Goal: Transaction & Acquisition: Purchase product/service

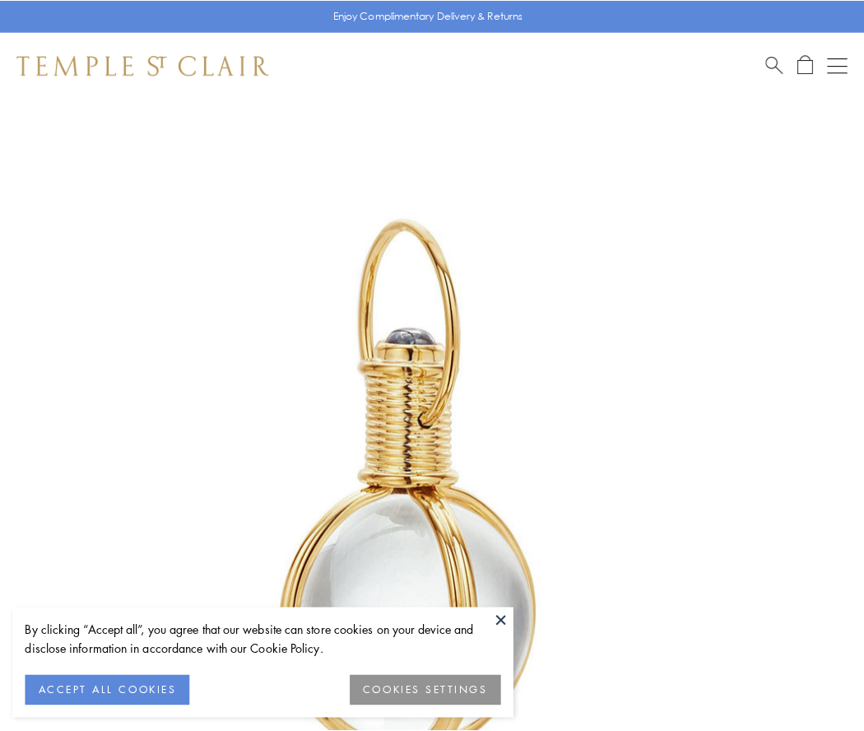
scroll to position [430, 0]
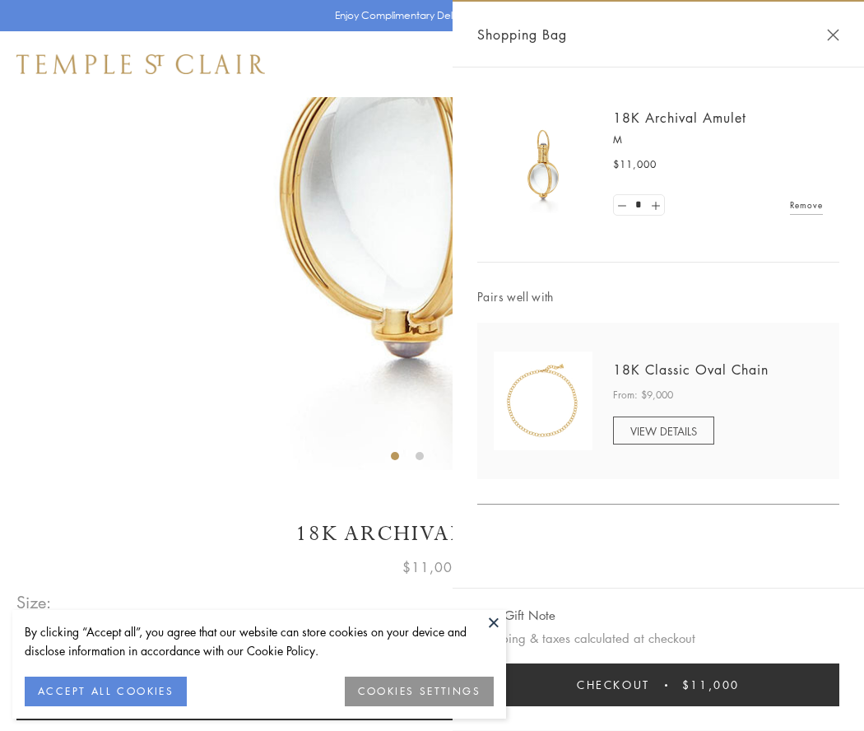
click at [659, 685] on button "Checkout $11,000" at bounding box center [658, 684] width 362 height 43
